Goal: Information Seeking & Learning: Learn about a topic

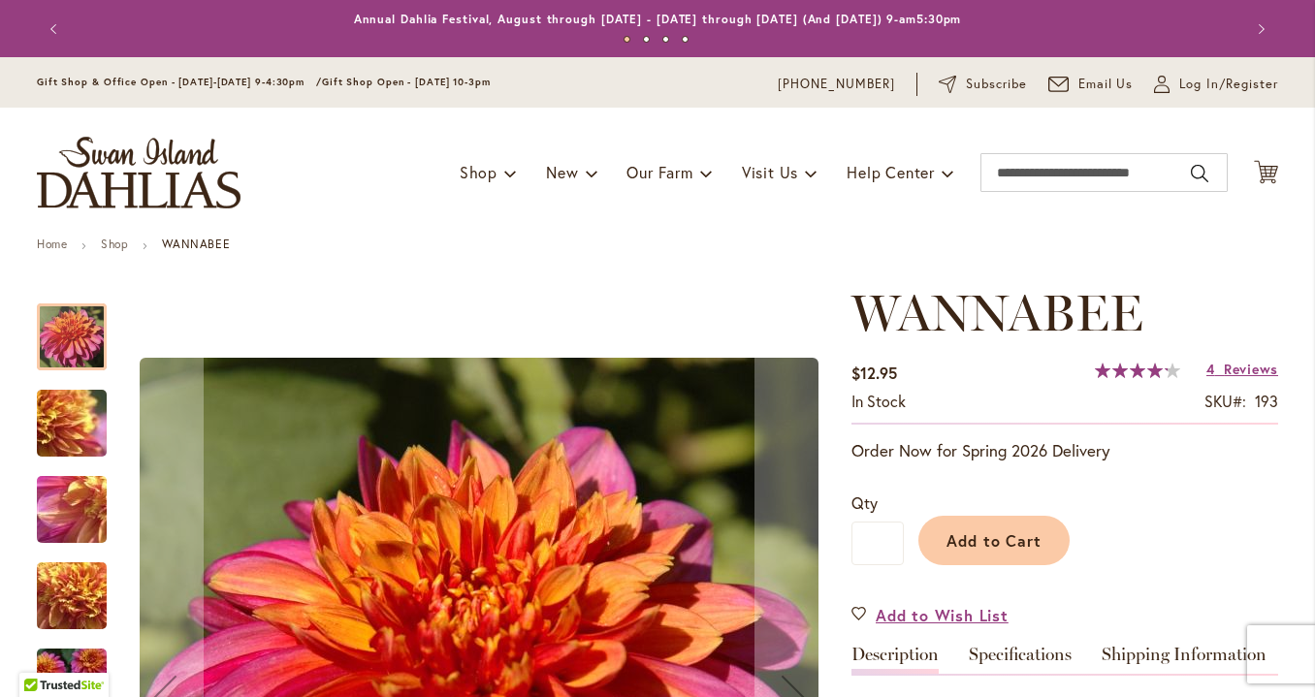
click at [52, 391] on img "WANNABEE" at bounding box center [72, 424] width 140 height 105
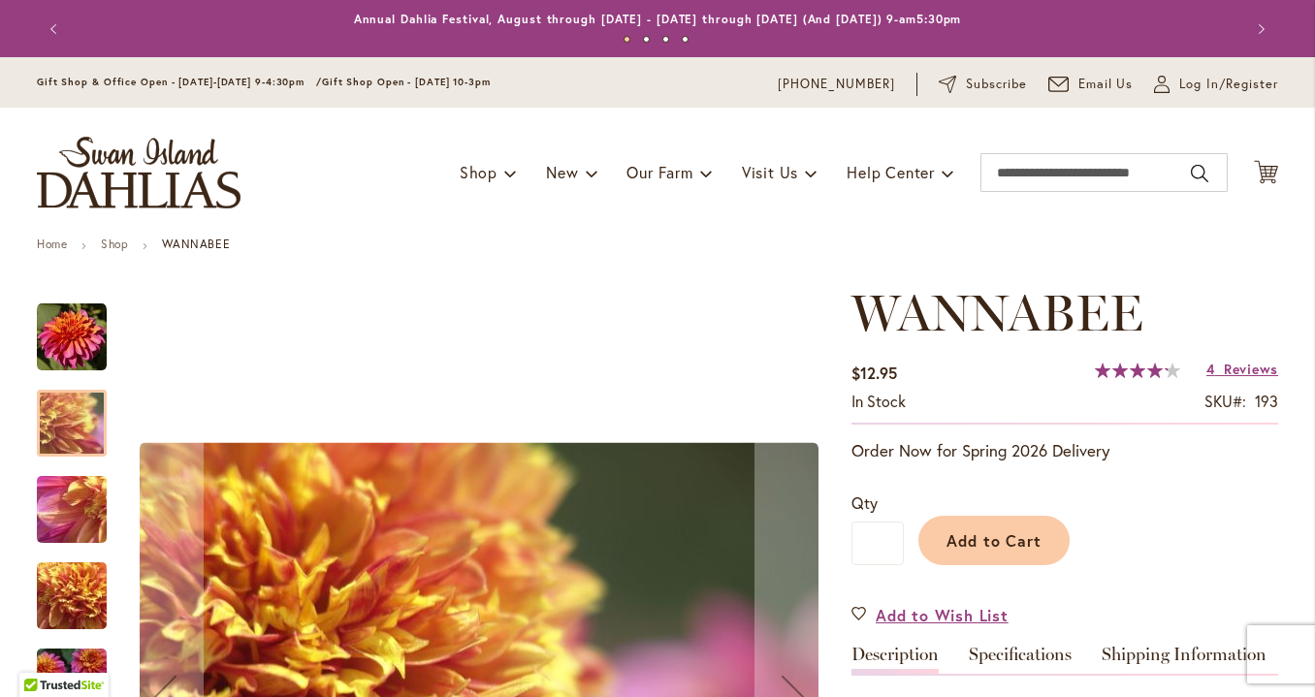
click at [74, 493] on img "WANNABEE" at bounding box center [72, 510] width 140 height 105
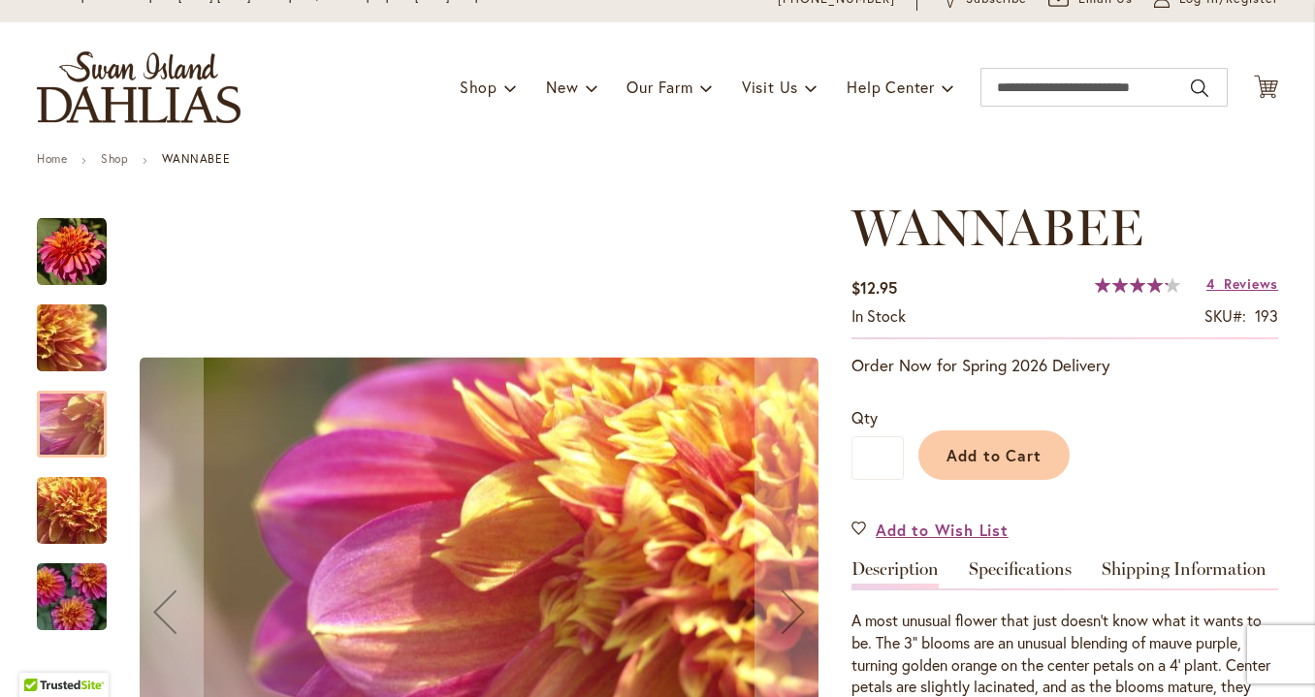
scroll to position [121, 0]
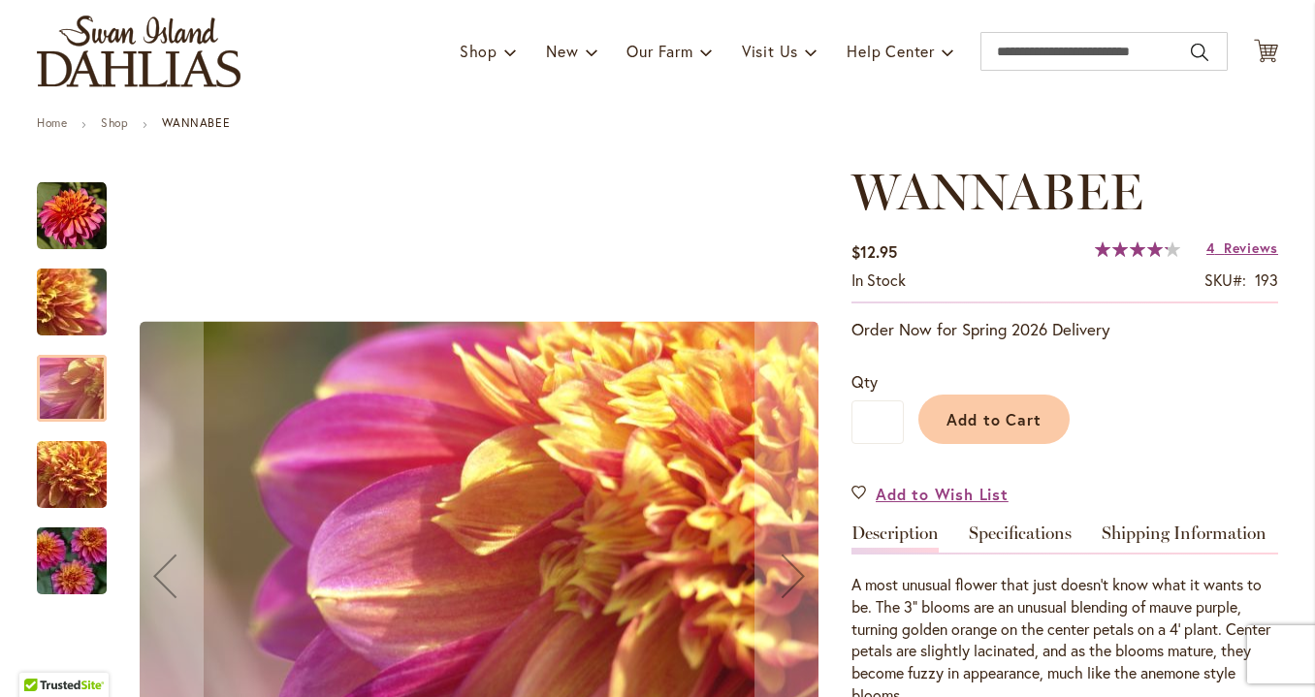
click at [74, 493] on img "WANNABEE" at bounding box center [72, 475] width 140 height 105
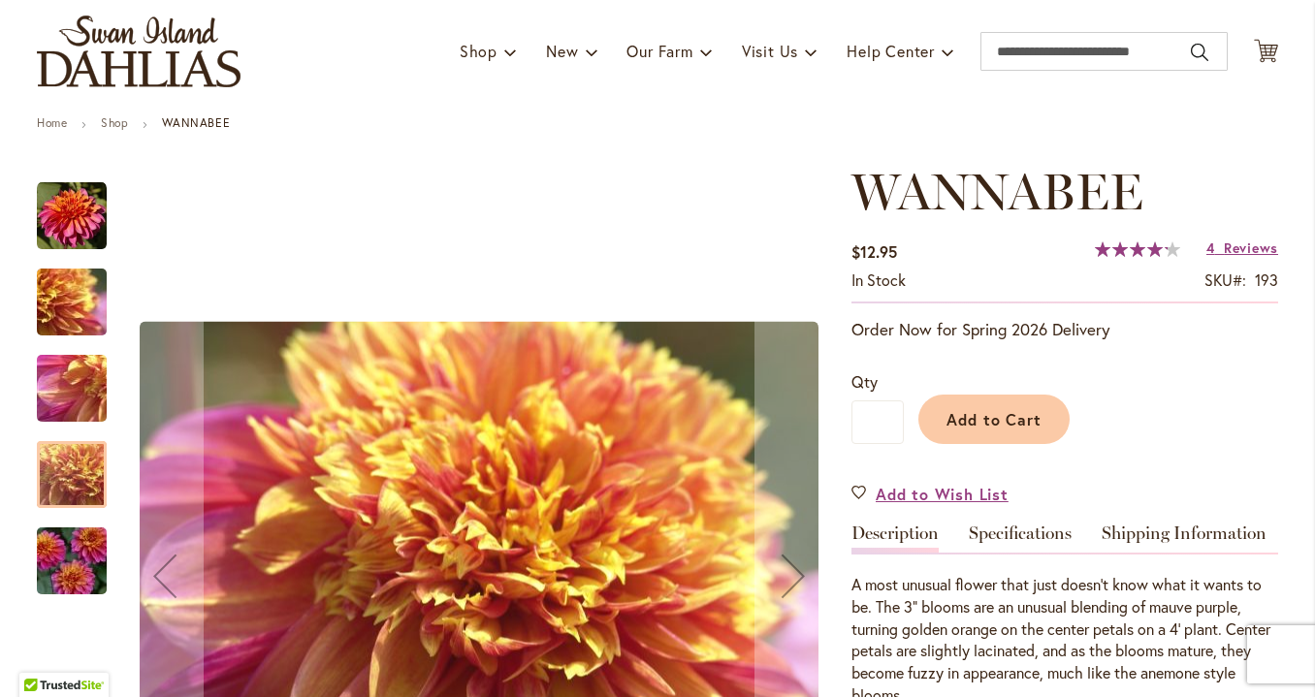
click at [73, 537] on img "WANNABEE" at bounding box center [72, 561] width 140 height 93
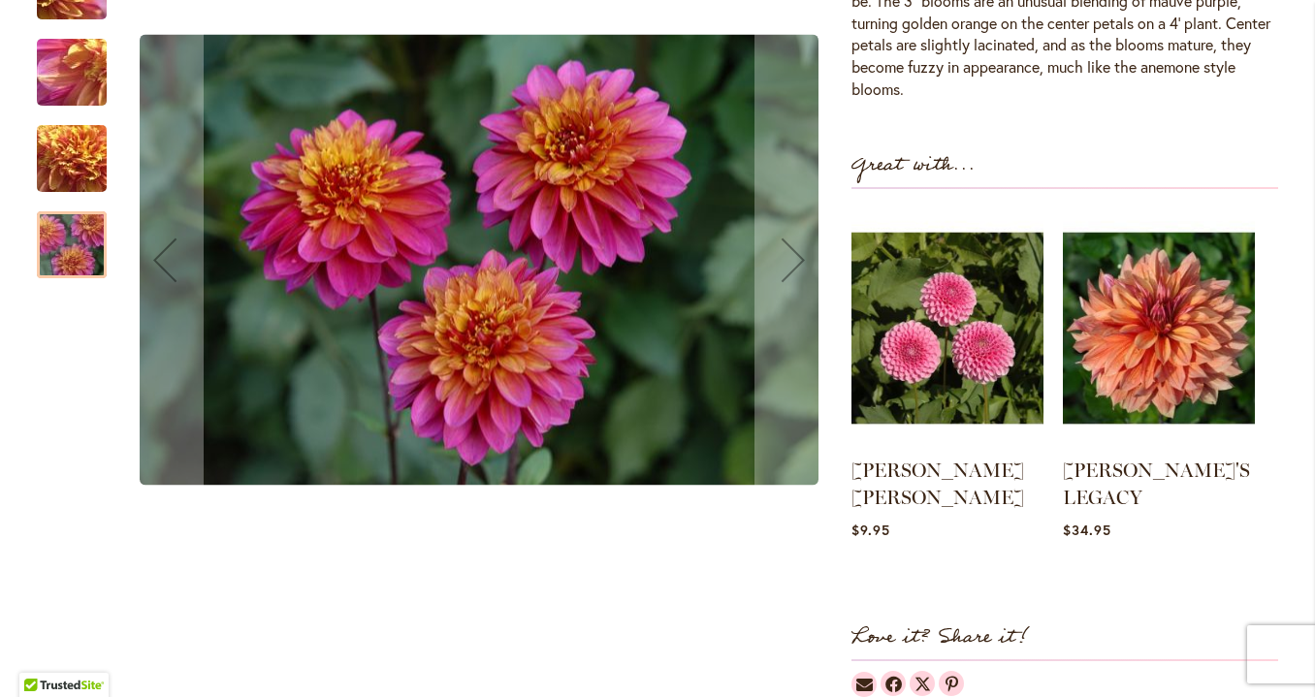
scroll to position [738, 0]
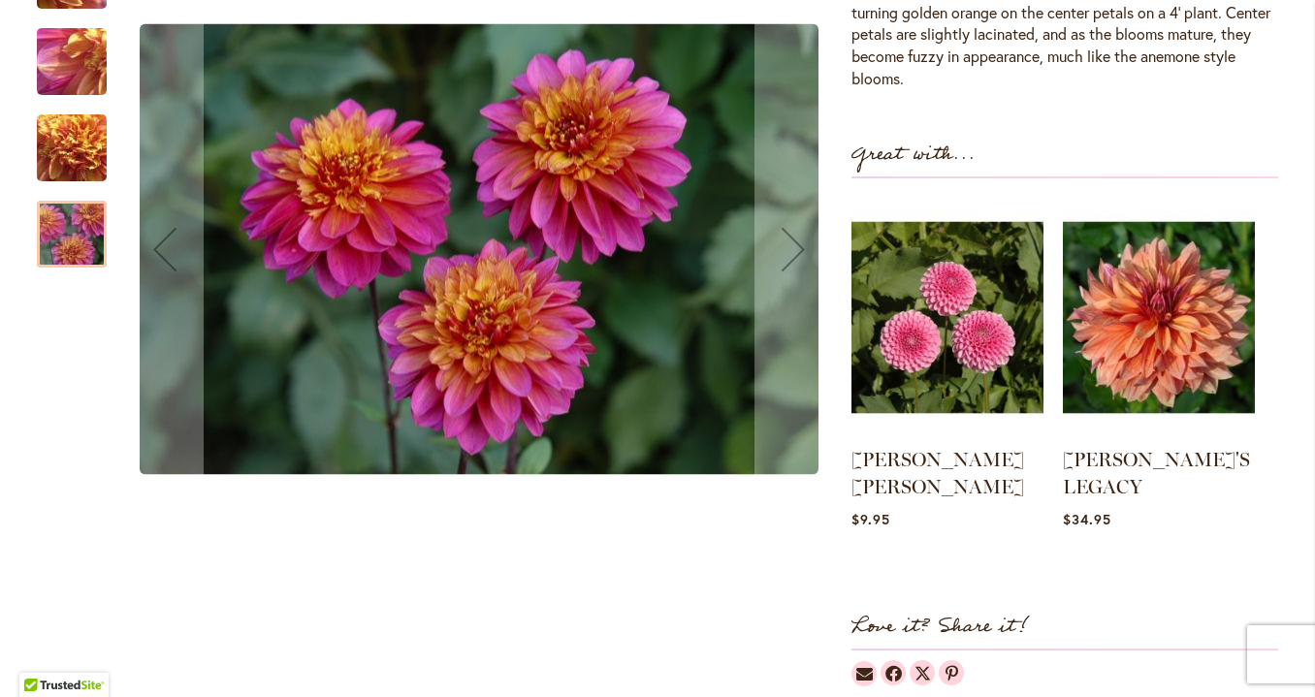
click at [268, 631] on div "WANNABEE" at bounding box center [479, 249] width 706 height 827
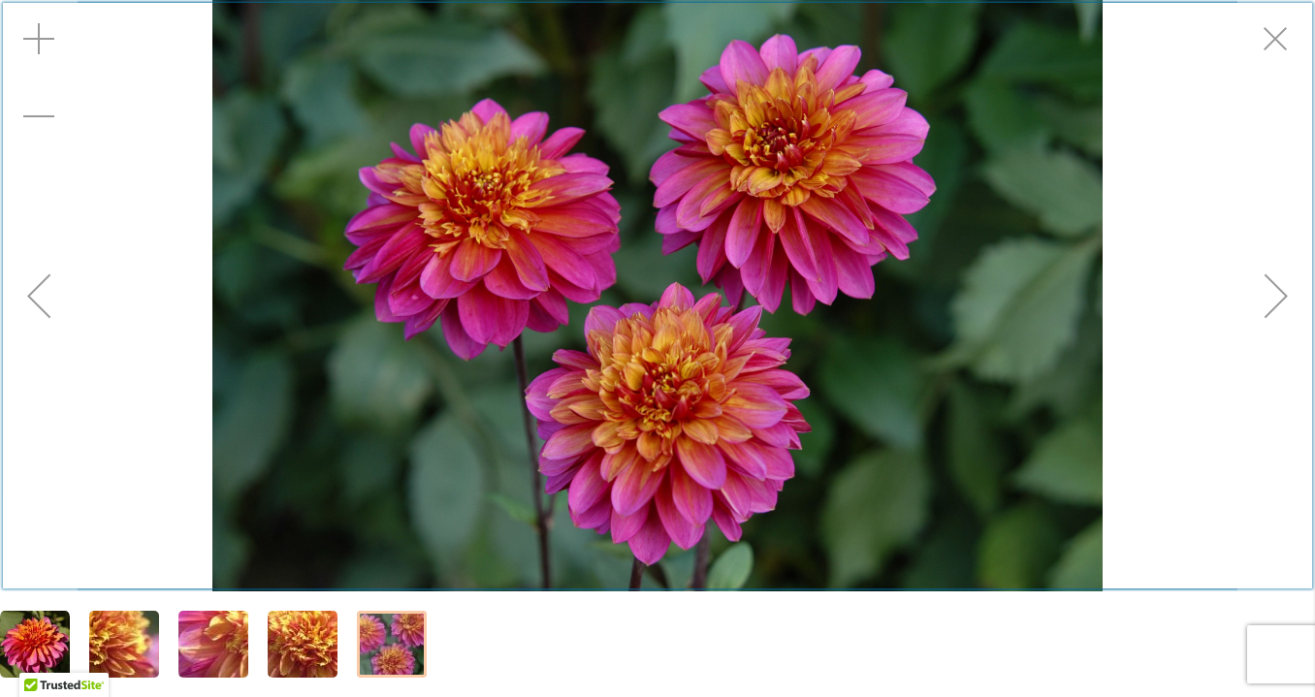
click at [1282, 39] on div "Exit fullscreen" at bounding box center [1277, 39] width 78 height 78
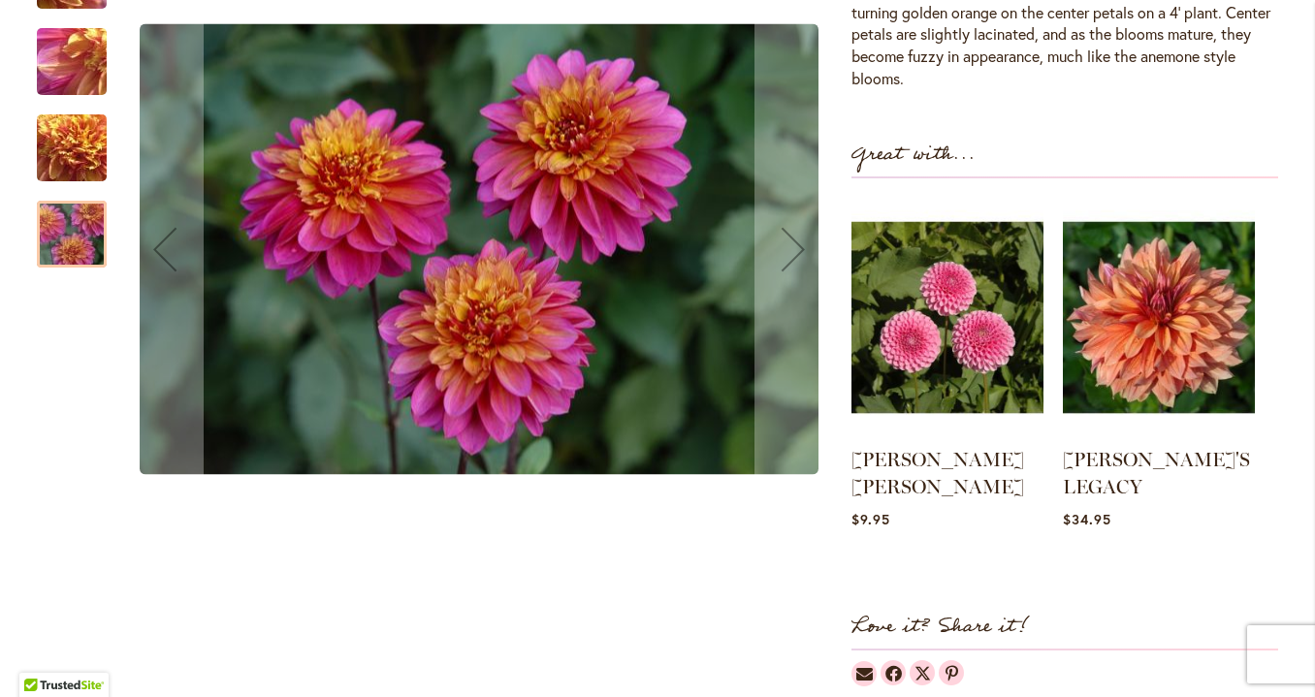
scroll to position [0, 0]
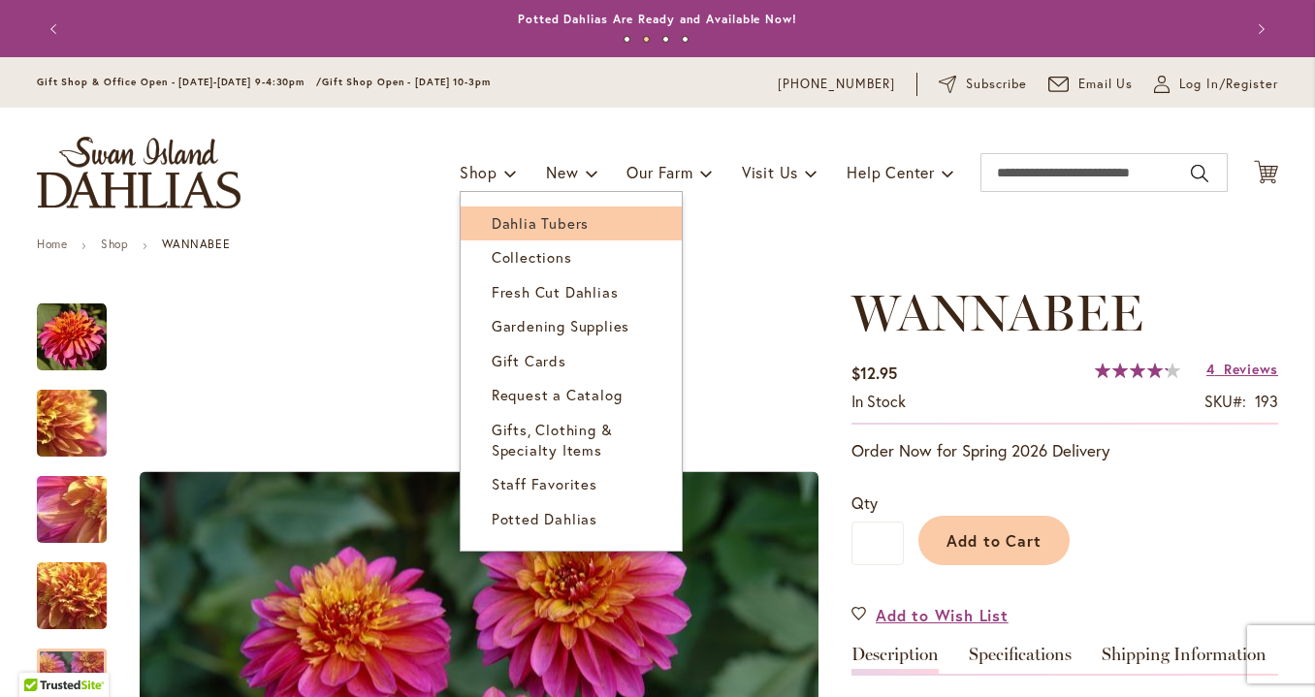
click at [496, 215] on span "Dahlia Tubers" at bounding box center [540, 222] width 97 height 19
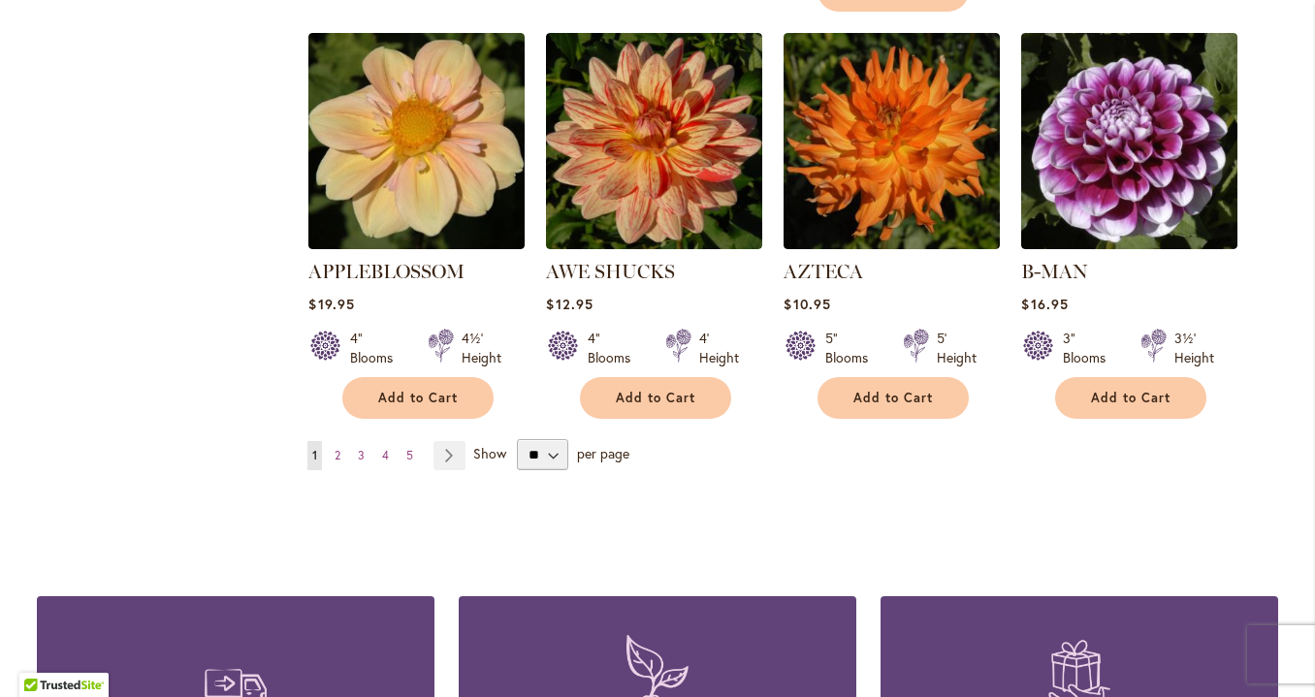
scroll to position [1710, 0]
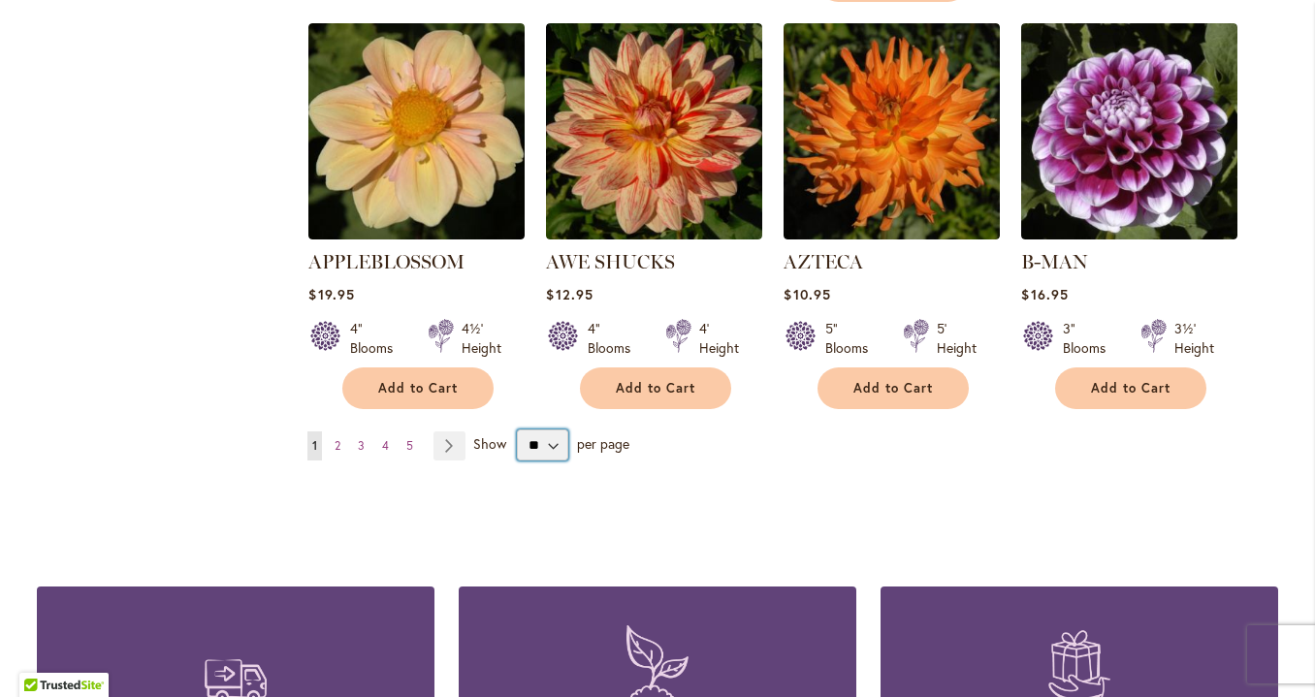
select select "**"
click option "**" at bounding box center [0, 0] width 0 height 0
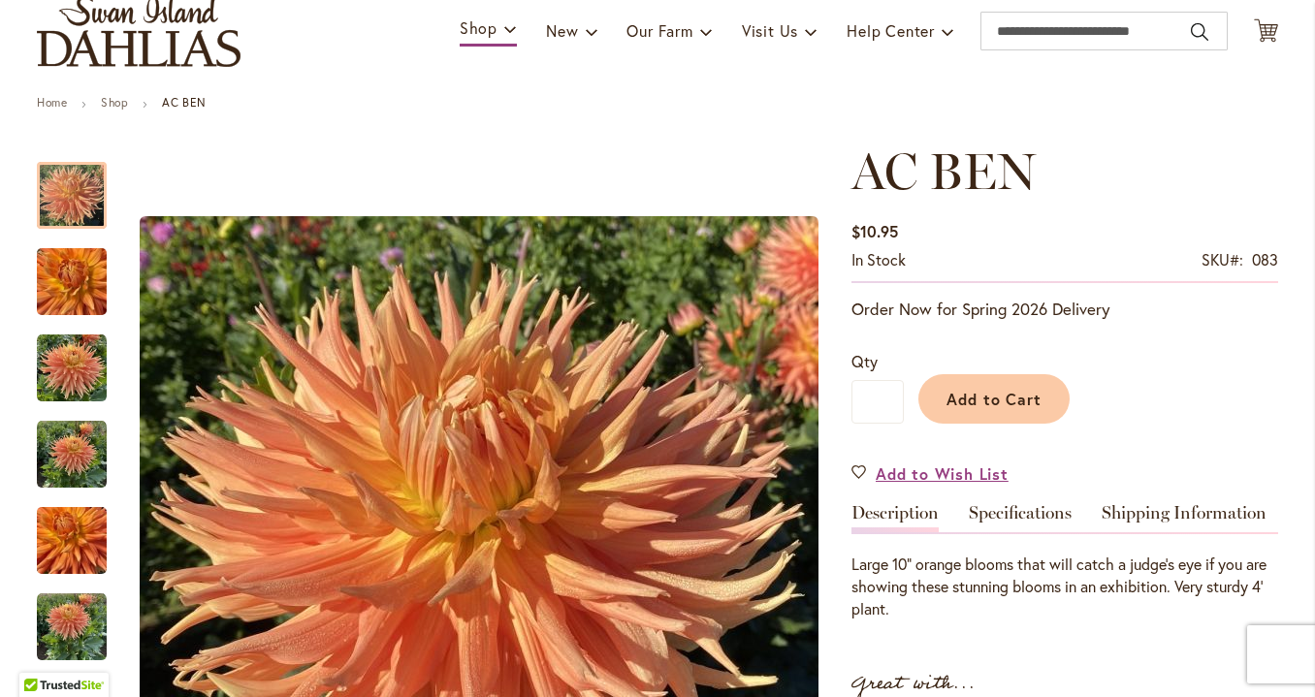
scroll to position [182, 0]
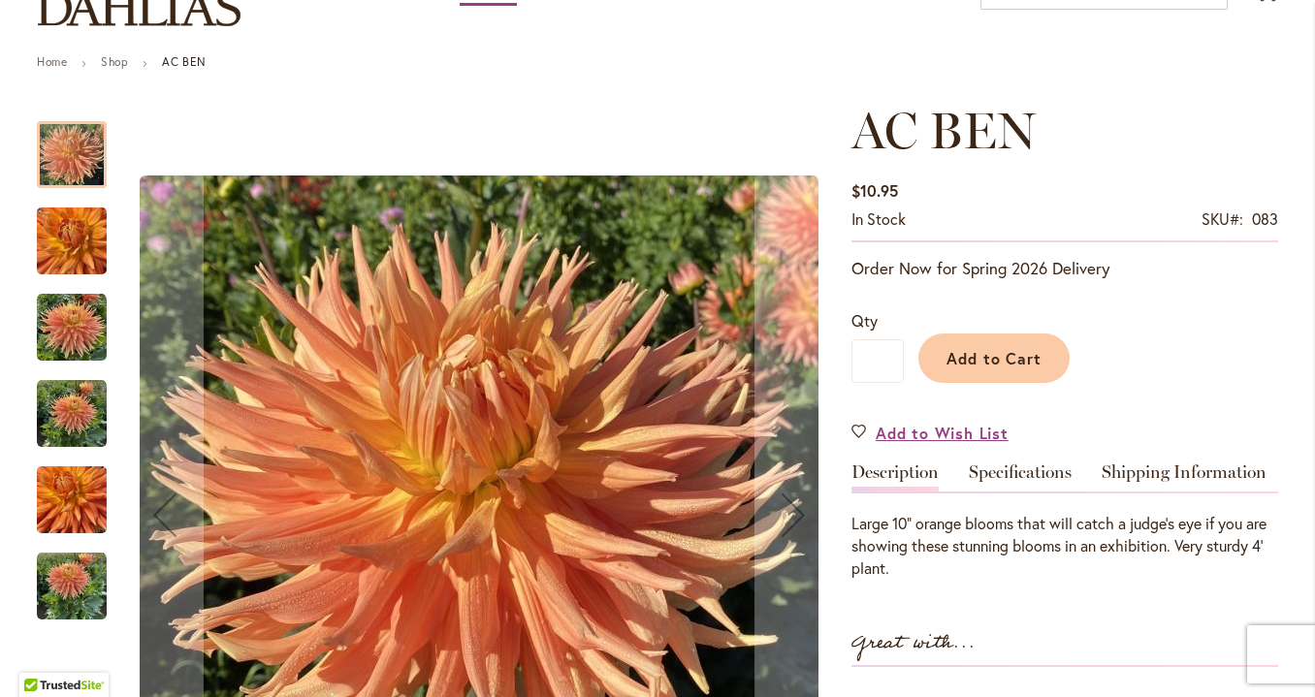
click at [59, 337] on img "AC BEN" at bounding box center [72, 328] width 70 height 70
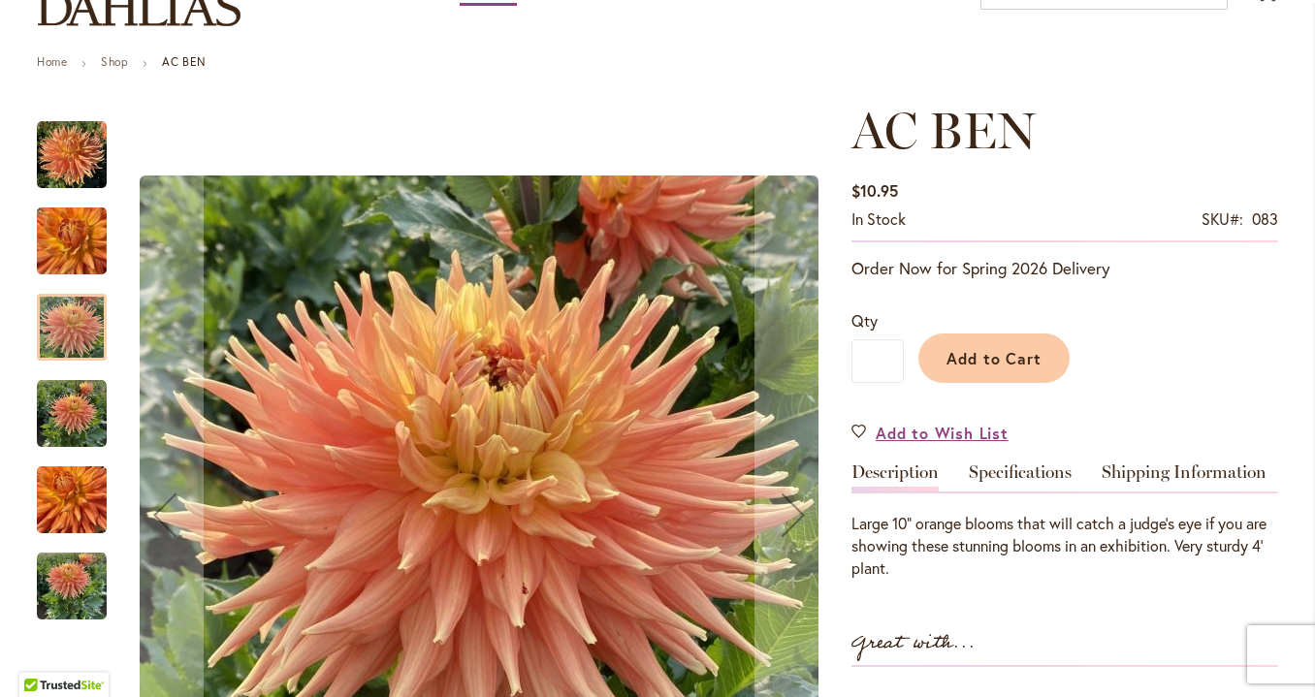
click at [81, 412] on img "AC BEN" at bounding box center [72, 414] width 70 height 70
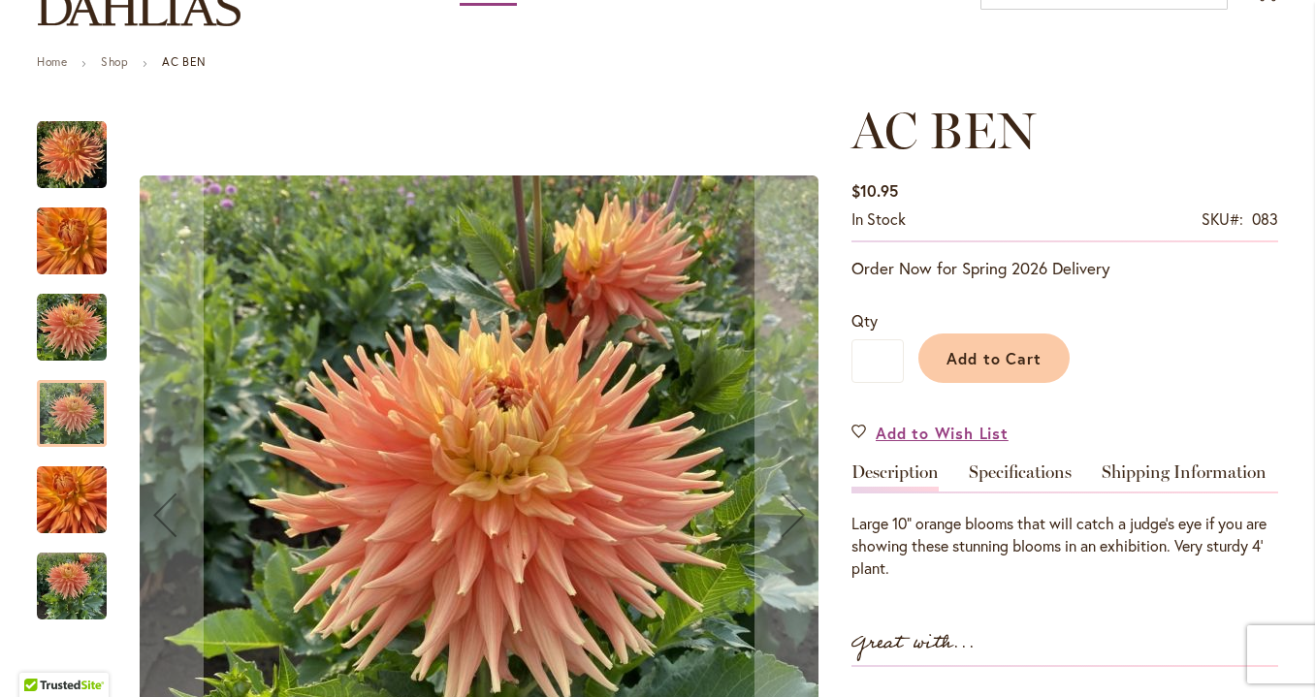
click at [79, 487] on img "AC BEN" at bounding box center [72, 500] width 70 height 93
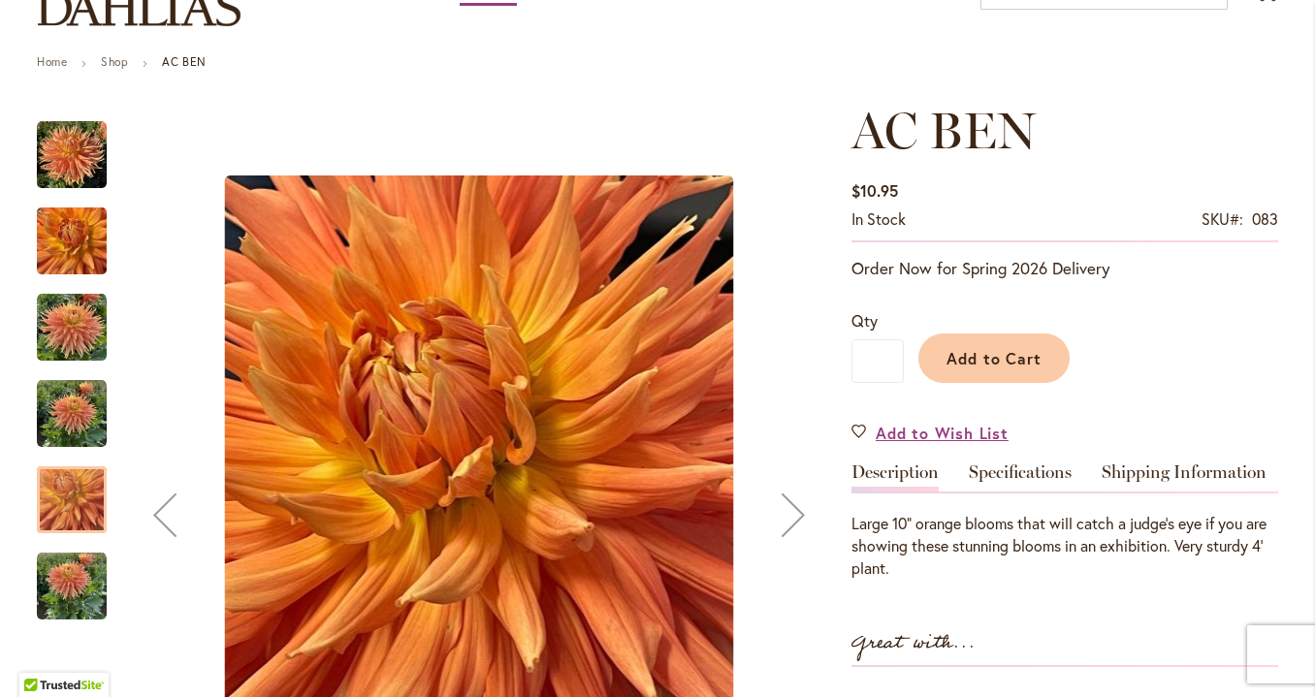
click at [76, 569] on img "AC BEN" at bounding box center [72, 587] width 70 height 70
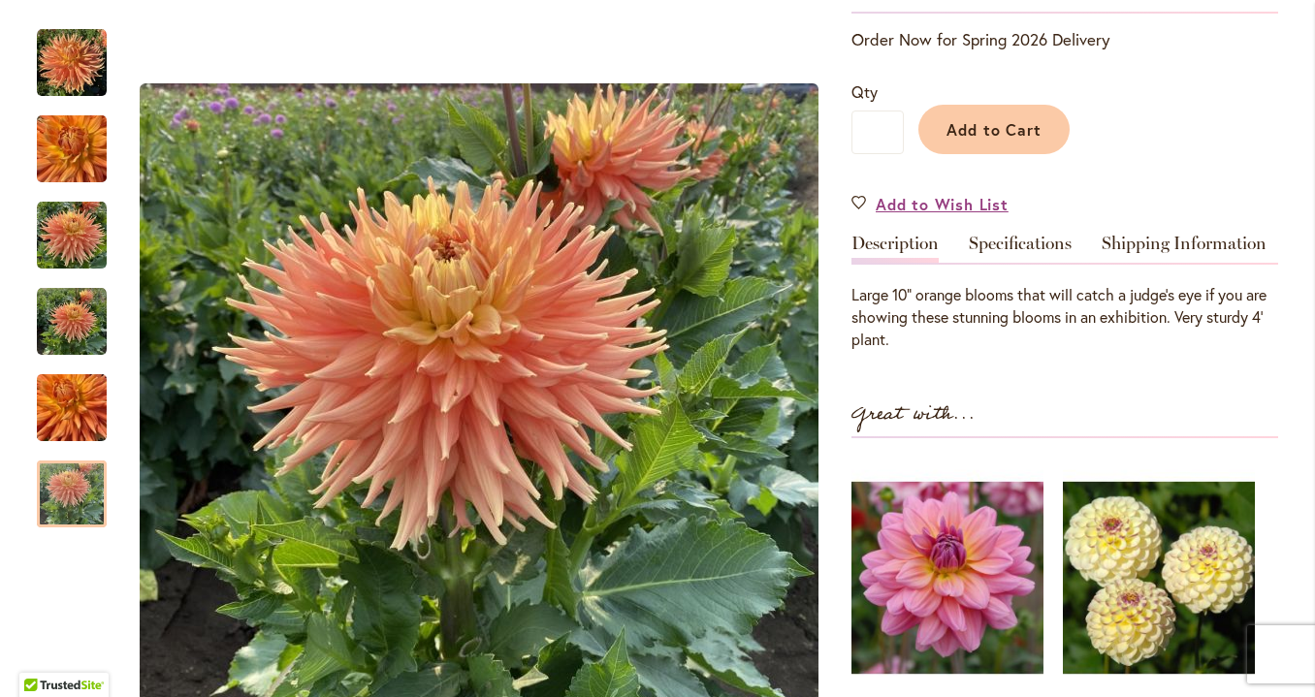
scroll to position [0, 0]
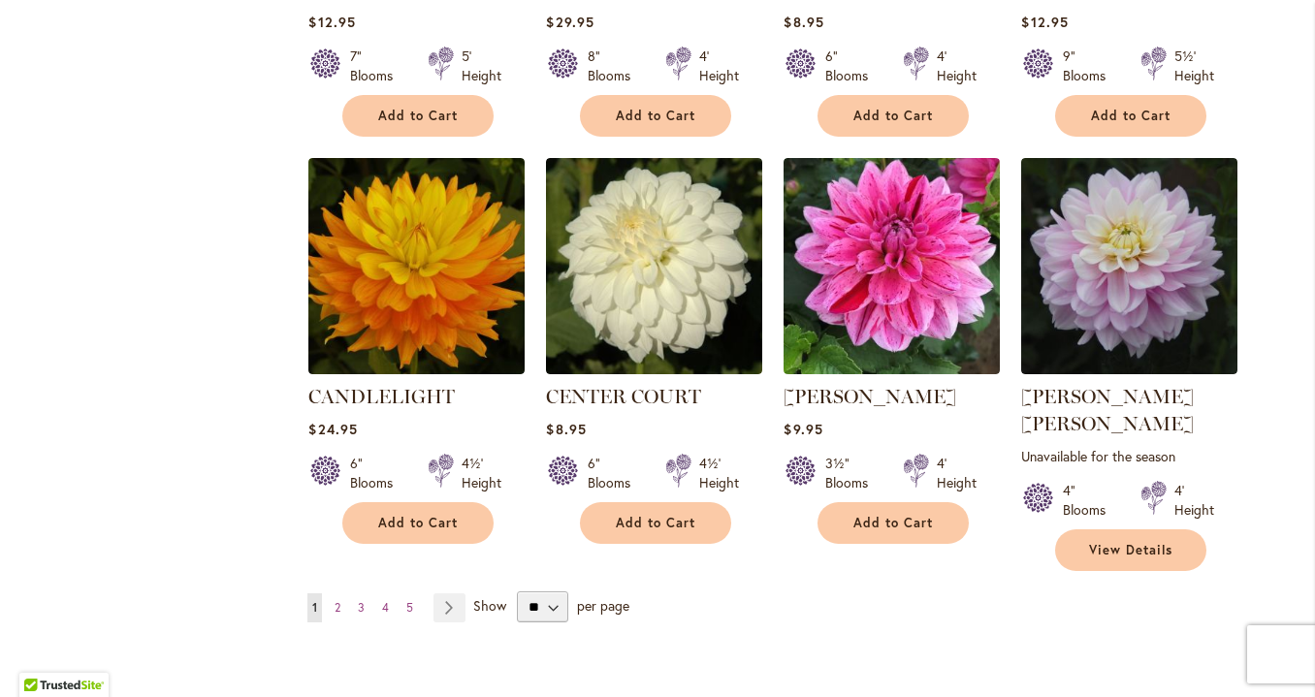
scroll to position [6520, 0]
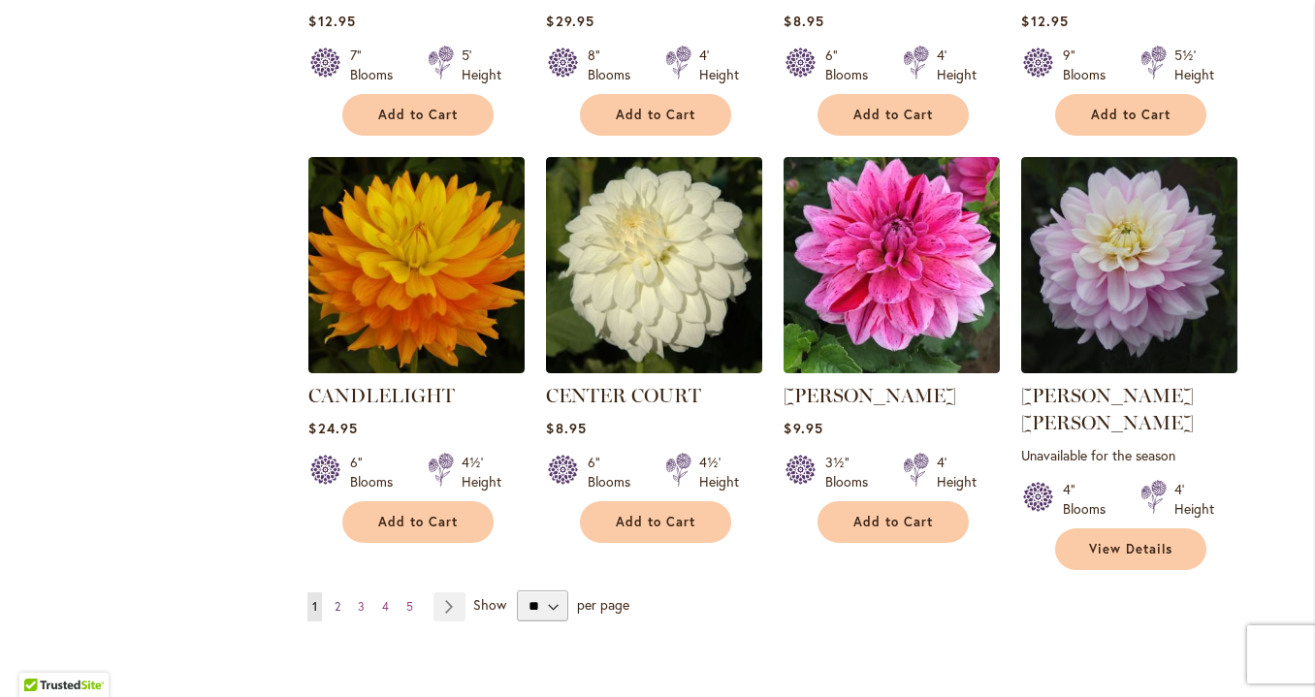
click at [340, 600] on span "2" at bounding box center [338, 607] width 6 height 15
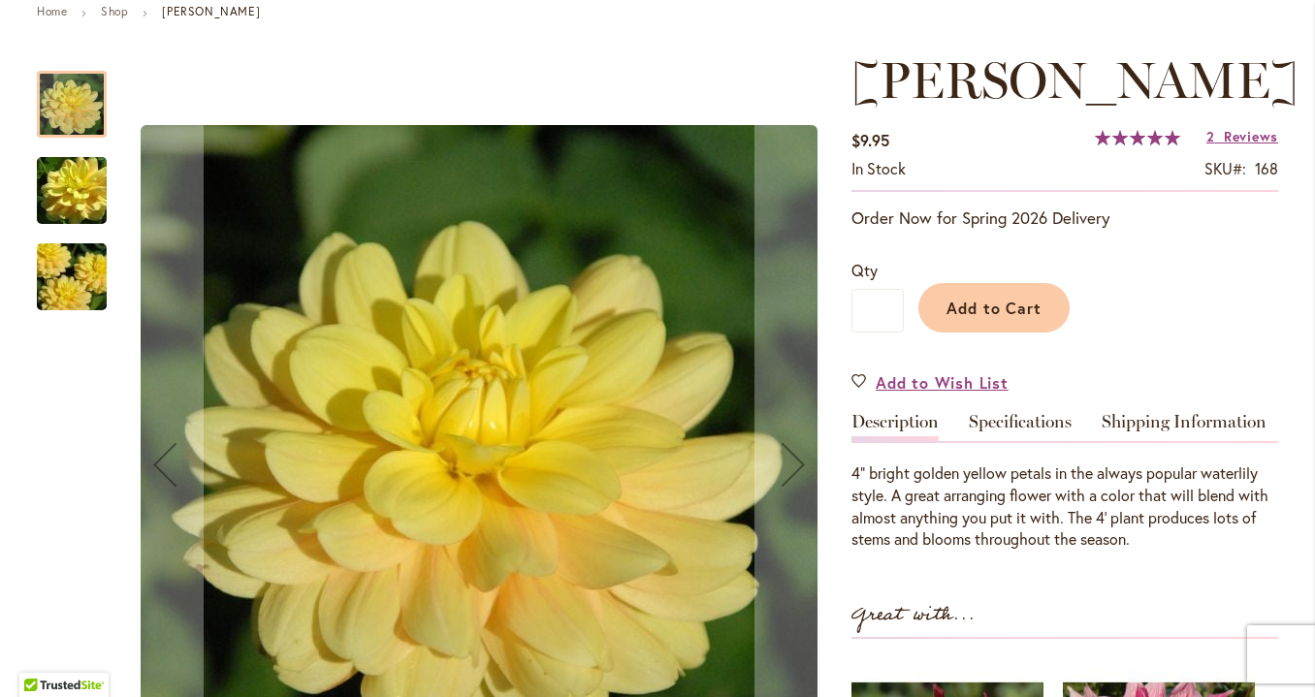
scroll to position [236, 0]
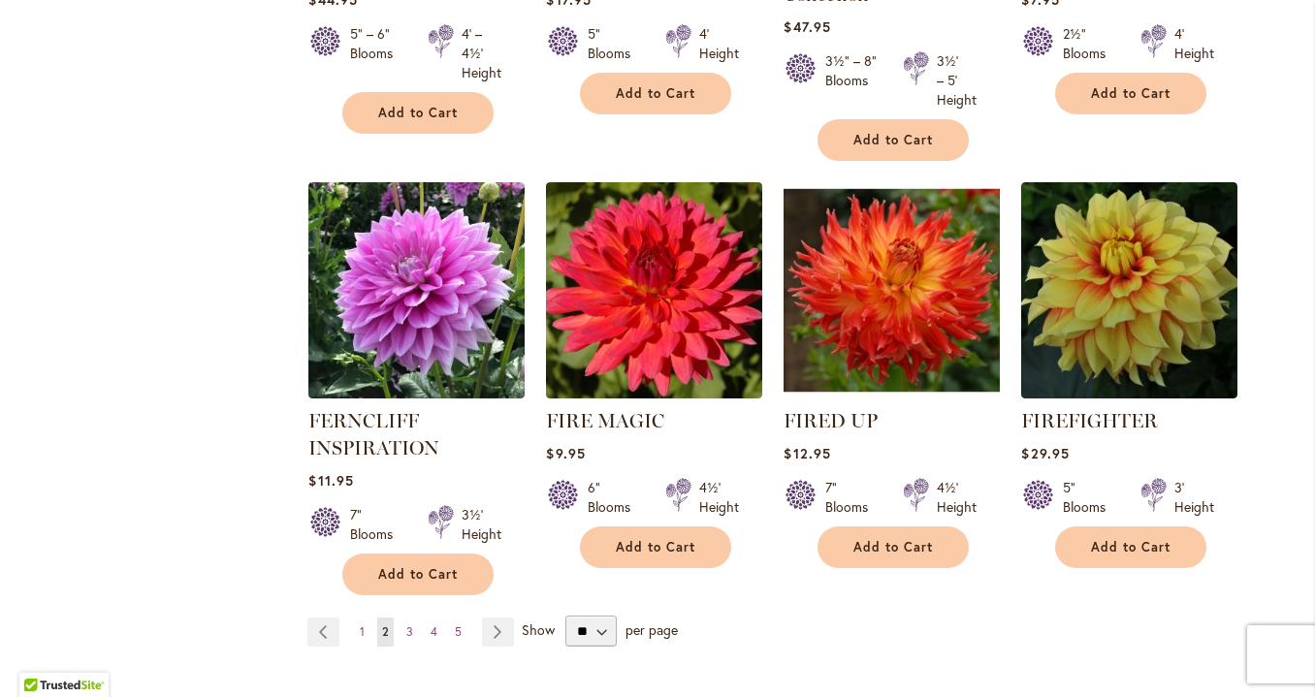
scroll to position [6708, 0]
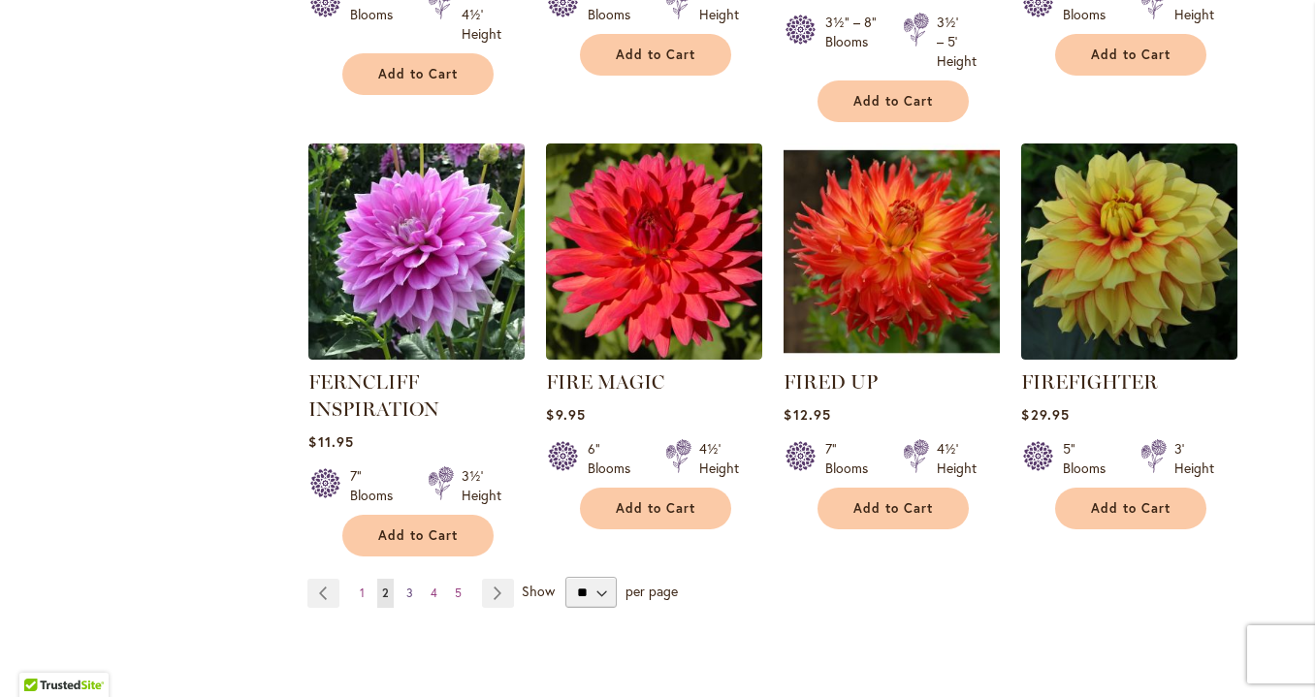
click at [411, 586] on span "3" at bounding box center [409, 593] width 7 height 15
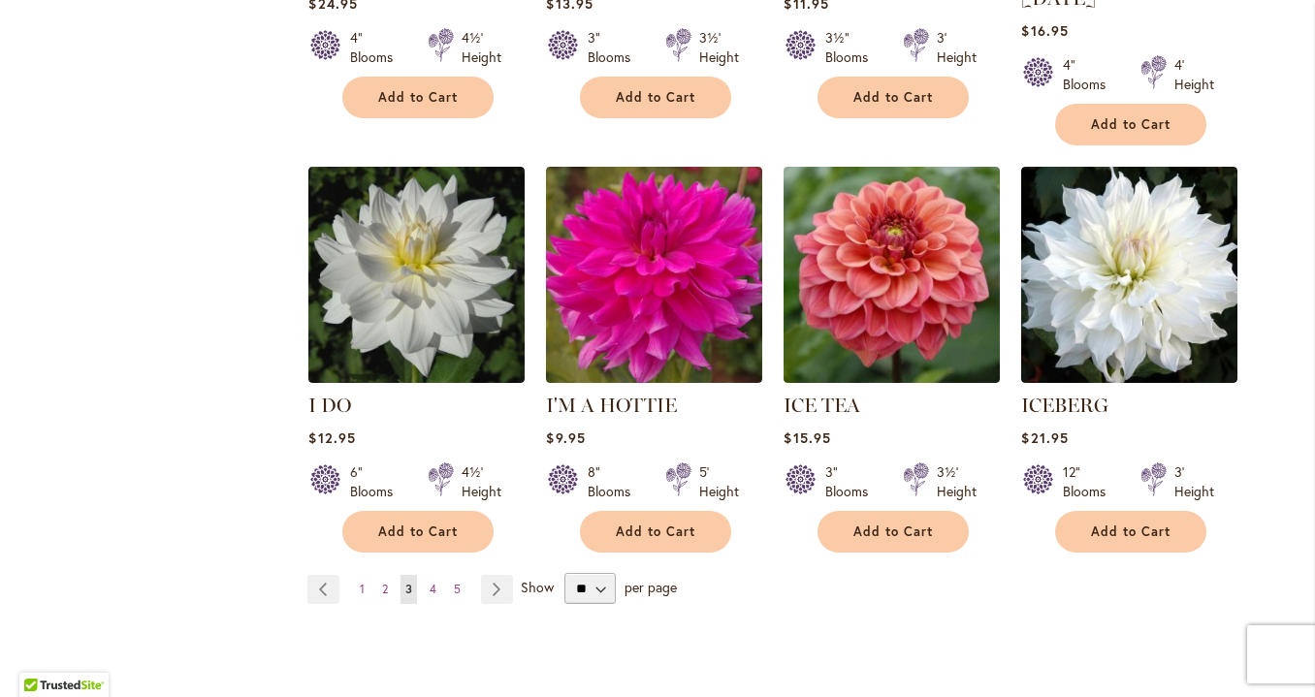
scroll to position [6700, 0]
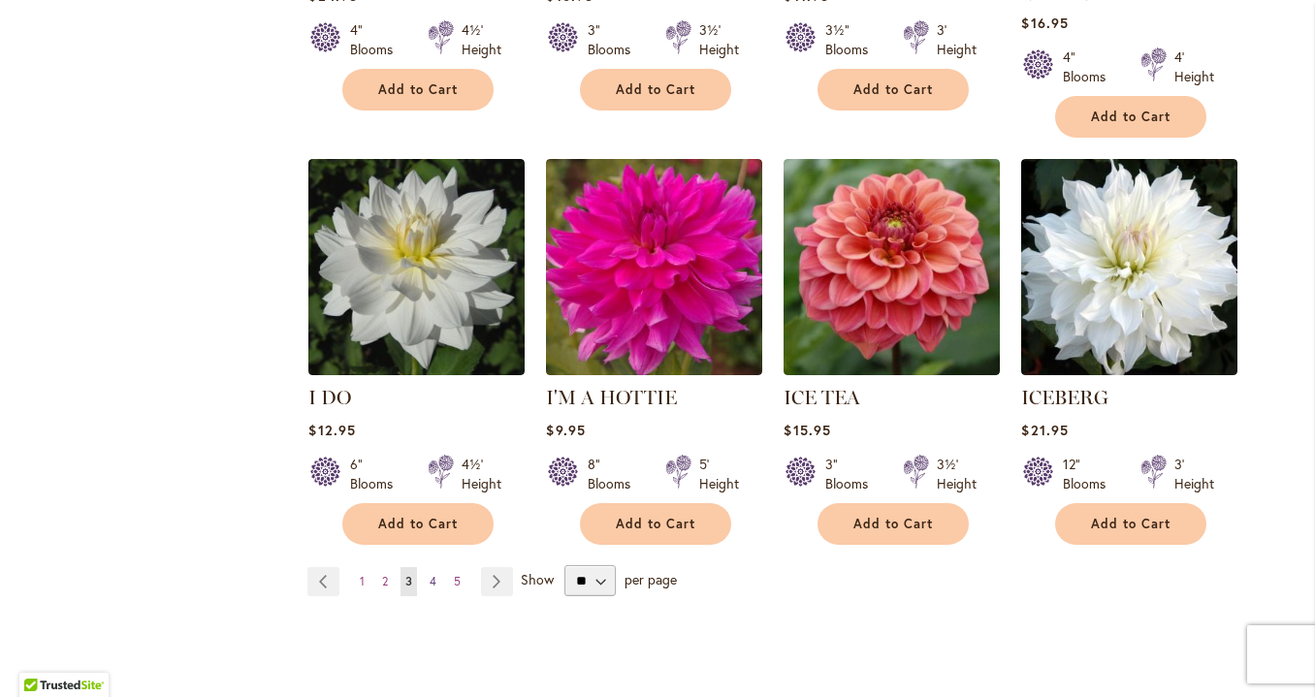
click at [437, 574] on span "4" at bounding box center [433, 581] width 7 height 15
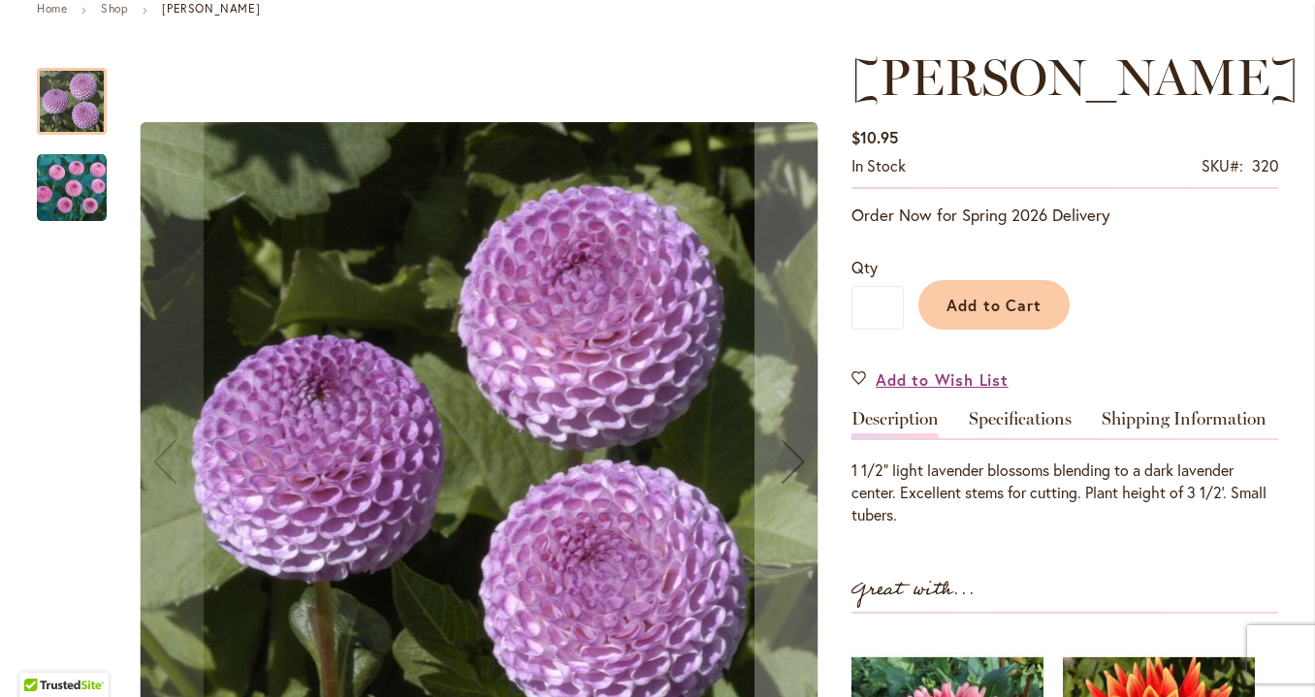
scroll to position [239, 0]
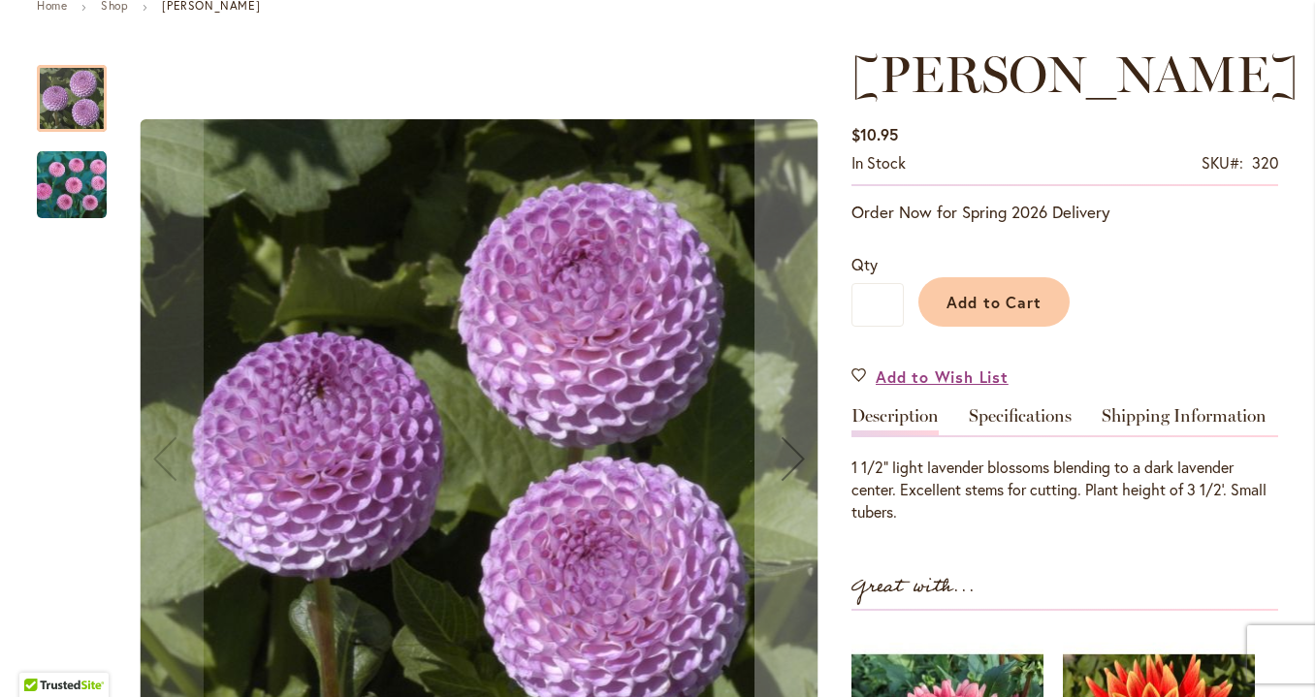
click at [76, 189] on img "FRANK HOLMES" at bounding box center [72, 185] width 70 height 70
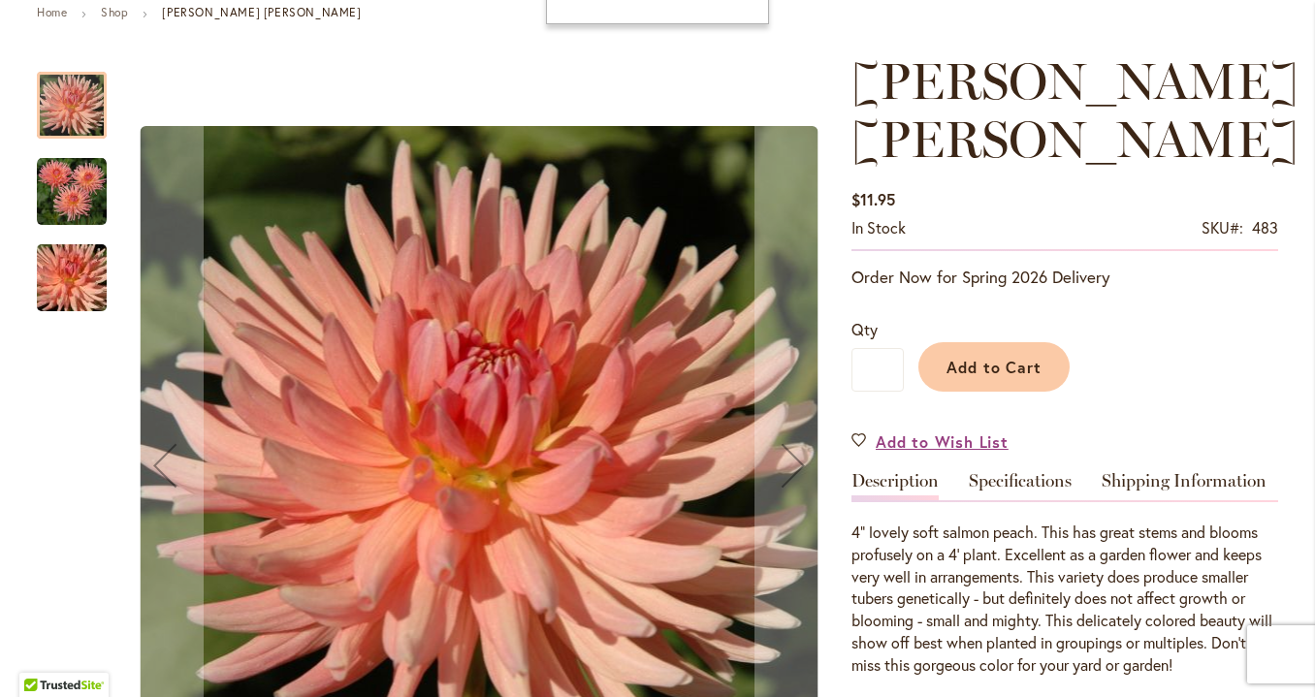
scroll to position [383, 0]
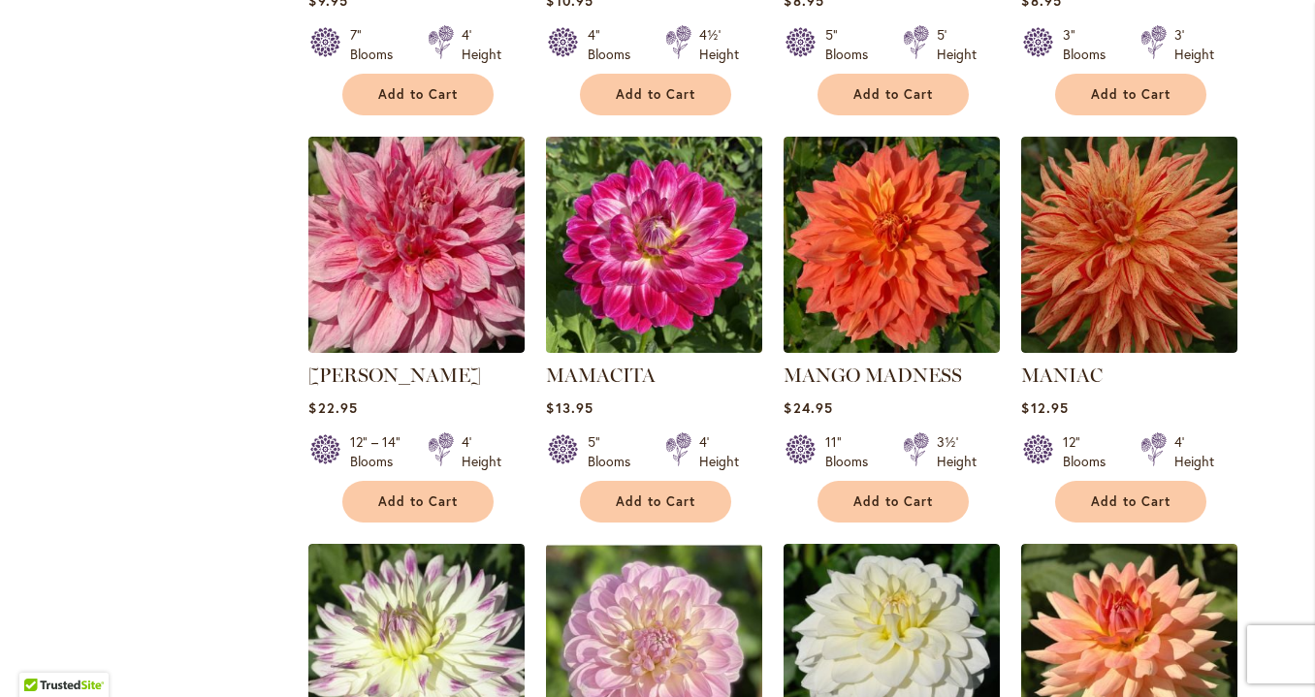
scroll to position [6521, 0]
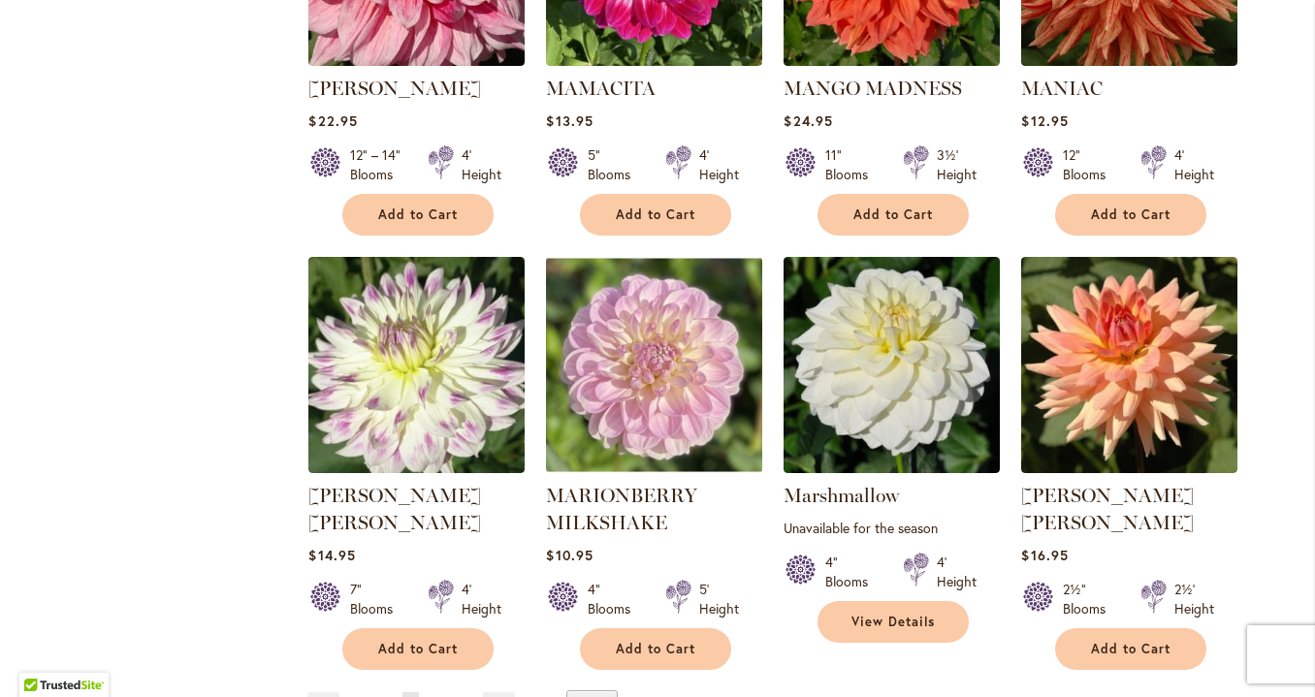
click at [437, 697] on span "5" at bounding box center [435, 706] width 7 height 15
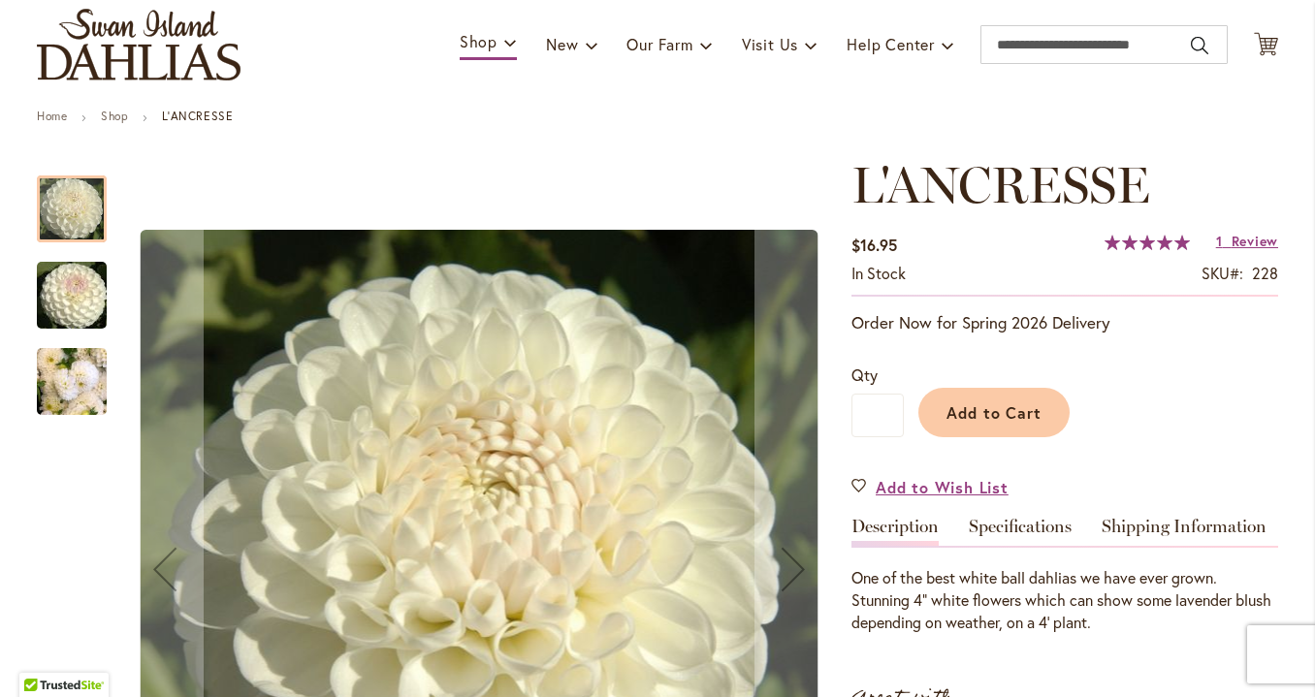
scroll to position [137, 0]
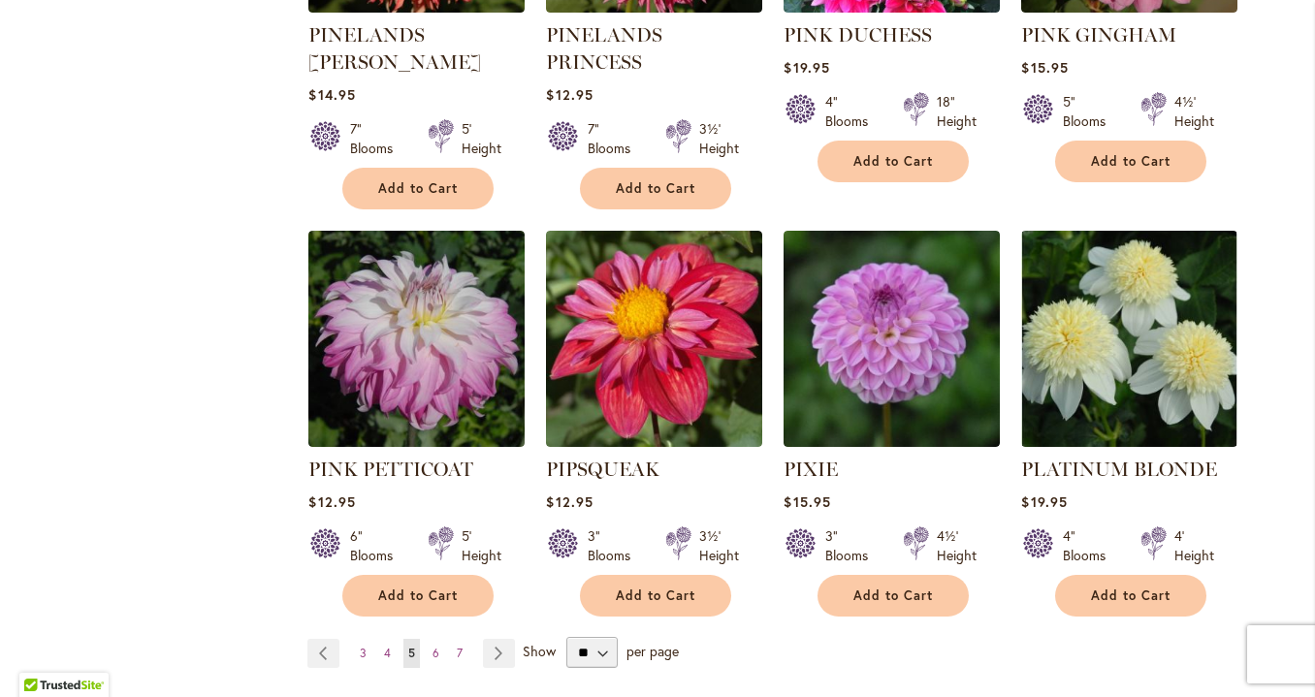
scroll to position [6579, 0]
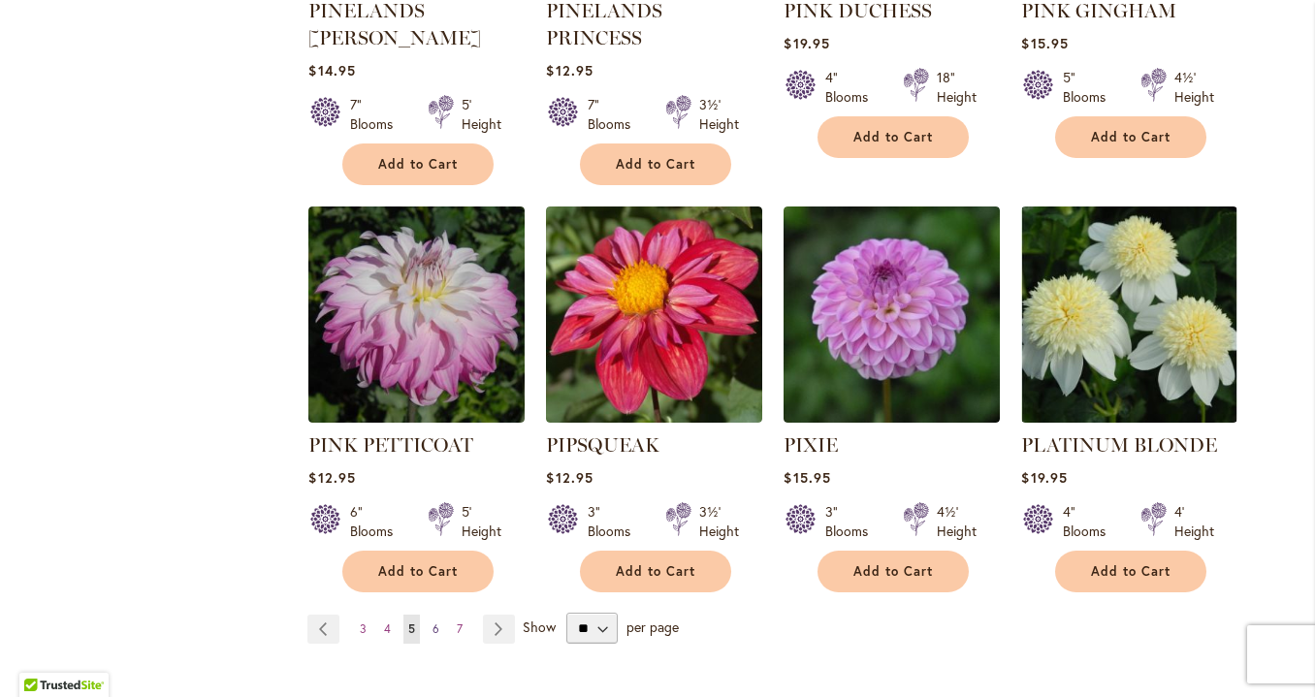
click at [438, 622] on span "6" at bounding box center [436, 629] width 7 height 15
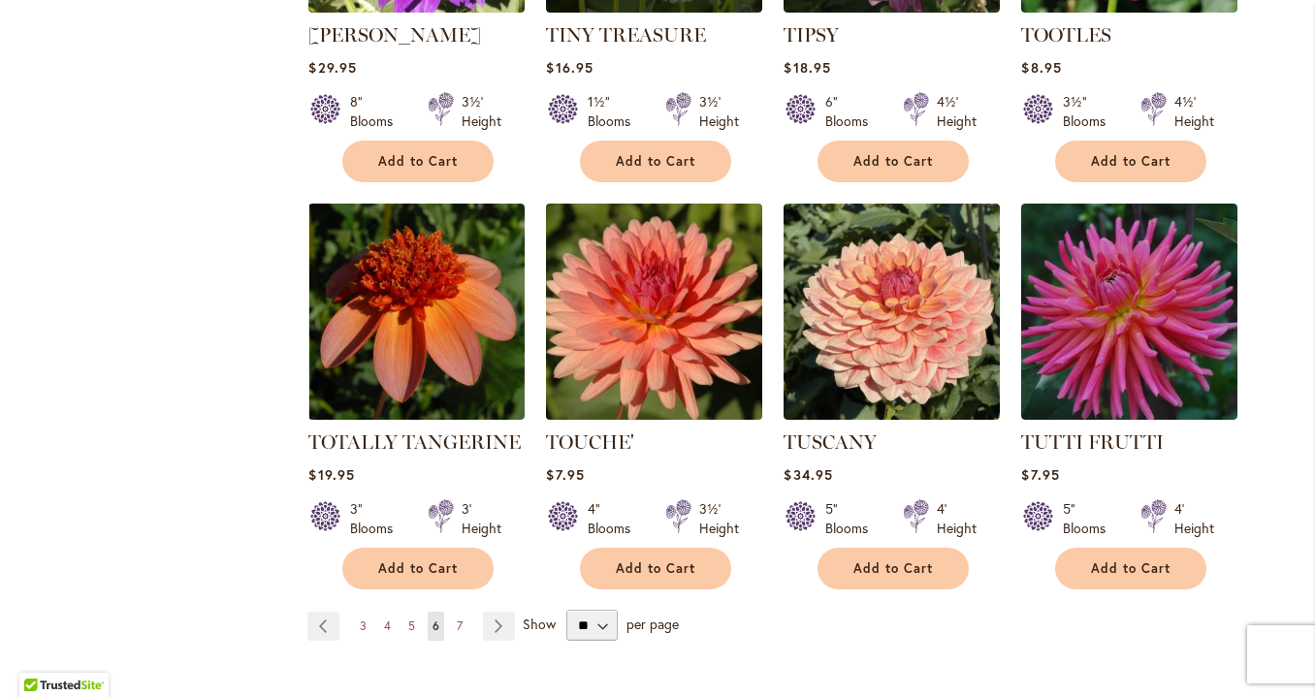
scroll to position [6524, 0]
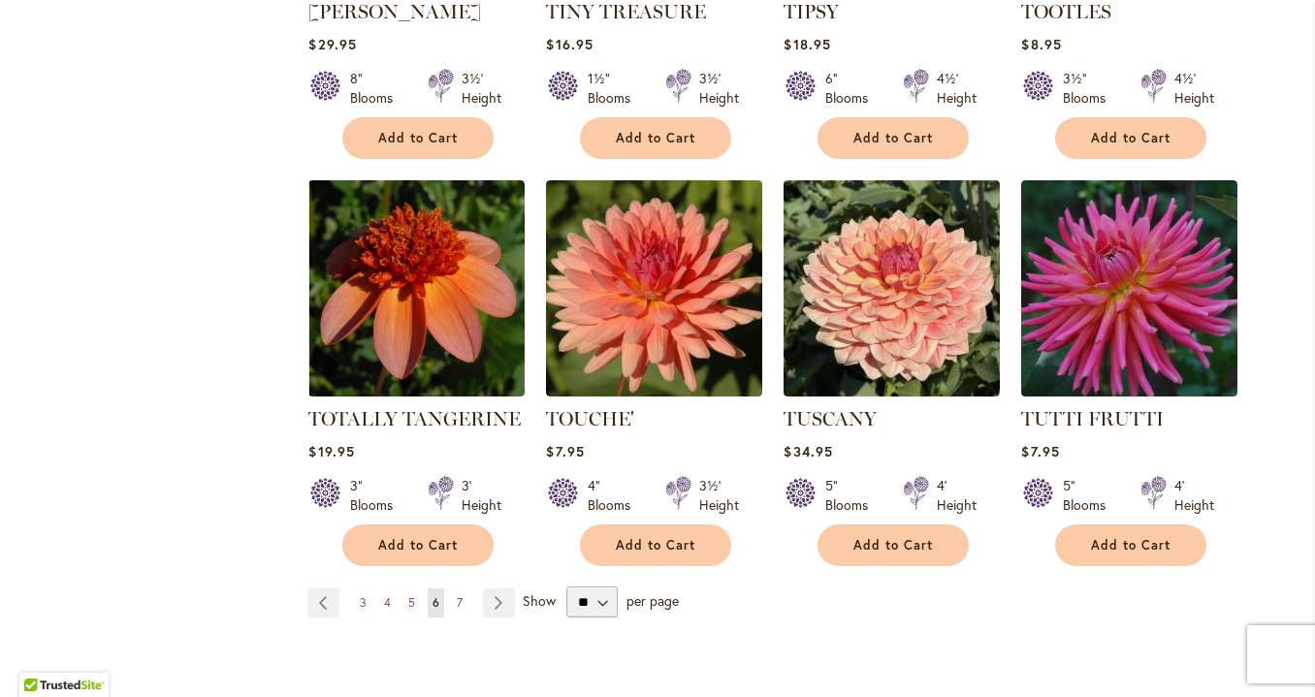
click at [462, 596] on span "7" at bounding box center [460, 603] width 6 height 15
